Goal: Information Seeking & Learning: Learn about a topic

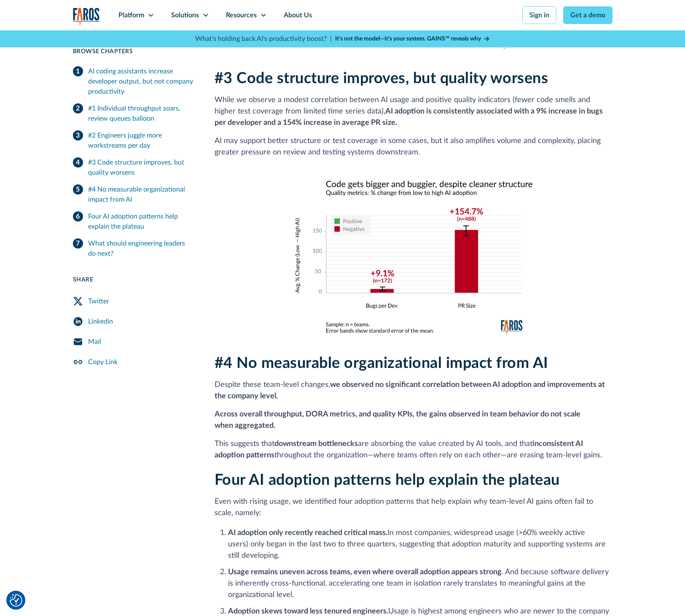
scroll to position [1105, 0]
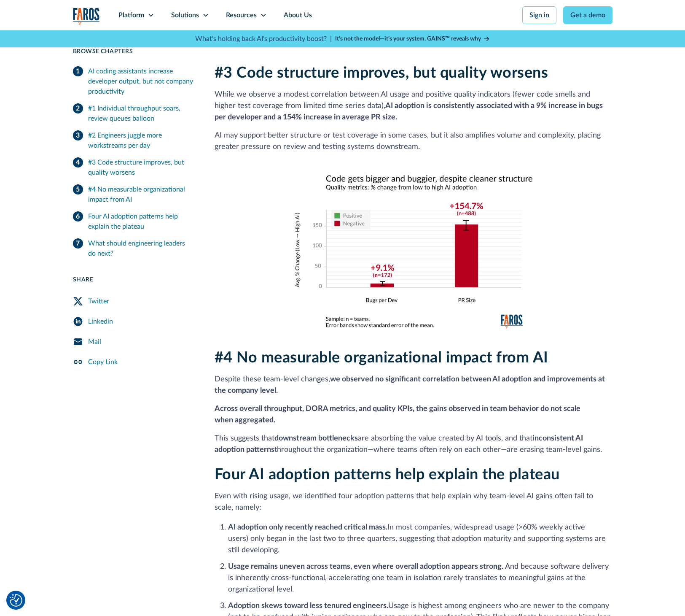
click at [290, 409] on p "Across overall throughput, DORA metrics, and quality KPIs, the gains observed i…" at bounding box center [414, 414] width 398 height 23
drag, startPoint x: 294, startPoint y: 408, endPoint x: 212, endPoint y: 402, distance: 82.9
click at [212, 402] on div "7 min read Browse Chapters 7 min read AI coding assistants increase developer o…" at bounding box center [343, 320] width 540 height 2350
copy strong "Across overall throughput, DORA metrics, and quality KPIs, the gains observed i…"
click at [381, 406] on p "Across overall throughput, DORA metrics, and quality KPIs, the gains observed i…" at bounding box center [414, 414] width 398 height 23
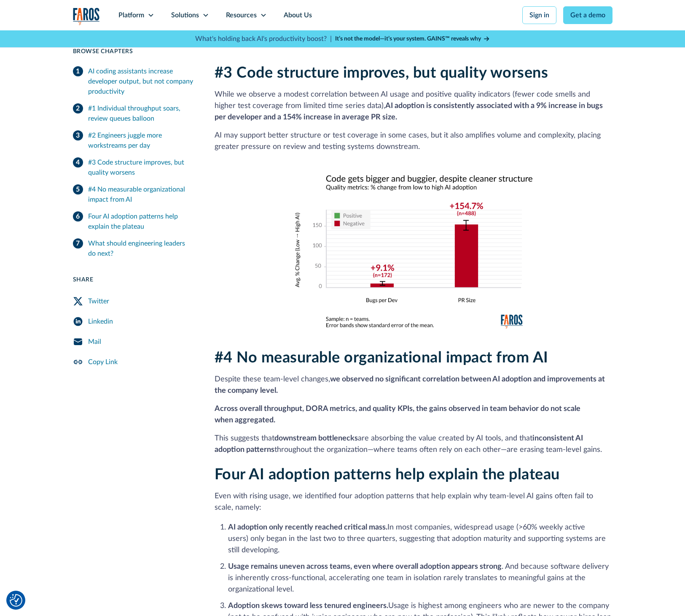
drag, startPoint x: 291, startPoint y: 410, endPoint x: 205, endPoint y: 365, distance: 97.5
click at [205, 365] on div "7 min read Browse Chapters 7 min read AI coding assistants increase developer o…" at bounding box center [343, 320] width 540 height 2350
copy div "Despite these team-level changes, we observed no significant correlation betwee…"
click at [368, 411] on p "Across overall throughput, DORA metrics, and quality KPIs, the gains observed i…" at bounding box center [414, 414] width 398 height 23
drag, startPoint x: 299, startPoint y: 413, endPoint x: 206, endPoint y: 370, distance: 101.9
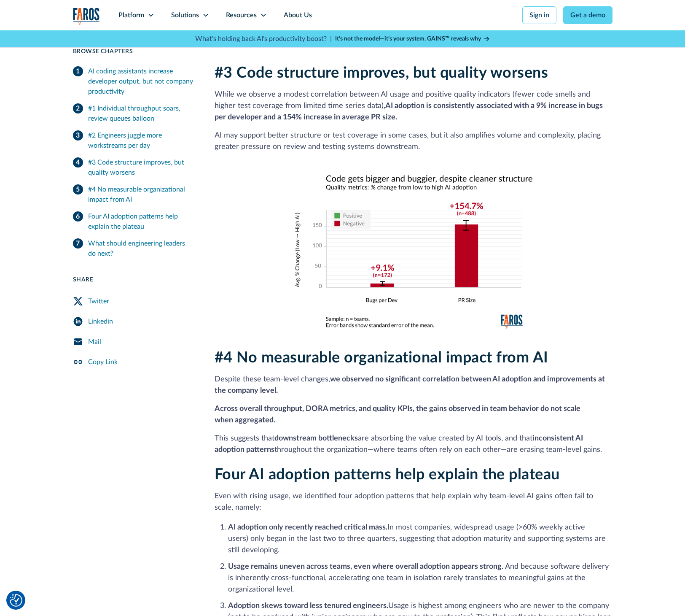
click at [206, 370] on div "7 min read Browse Chapters 7 min read AI coding assistants increase developer o…" at bounding box center [343, 320] width 540 height 2350
copy div "Despite these team-level changes, we observed no significant correlation betwee…"
click at [334, 413] on p "Across overall throughput, DORA metrics, and quality KPIs, the gains observed i…" at bounding box center [414, 414] width 398 height 23
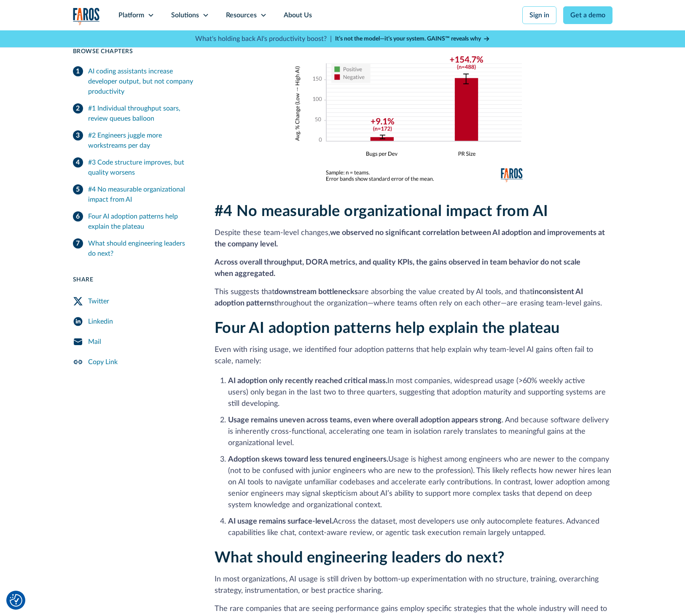
scroll to position [1363, 0]
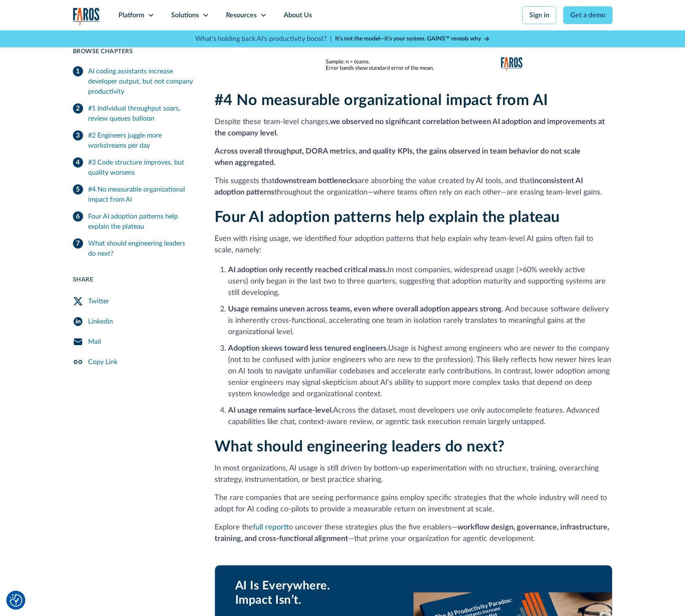
click at [181, 472] on div "7 min read Browse Chapters 7 min read AI coding assistants increase developer o…" at bounding box center [343, 62] width 540 height 2350
click at [279, 523] on link "full report" at bounding box center [271, 527] width 36 height 8
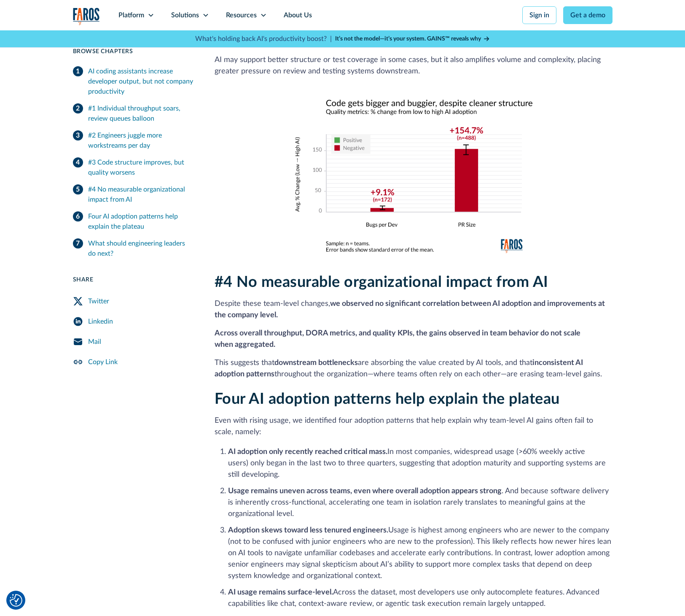
scroll to position [1180, 0]
